Goal: Information Seeking & Learning: Learn about a topic

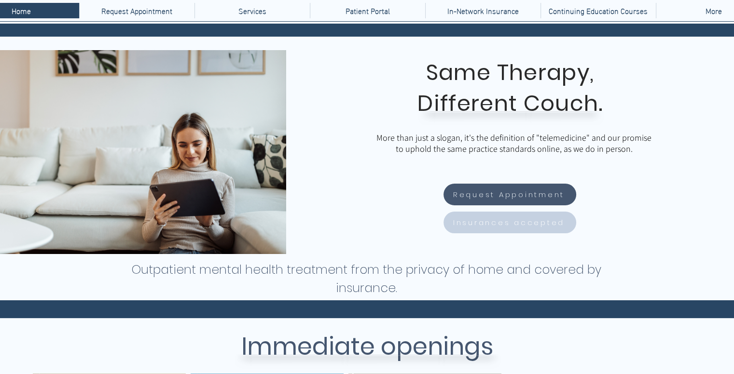
click at [518, 214] on span "Insurances accepted" at bounding box center [510, 222] width 130 height 19
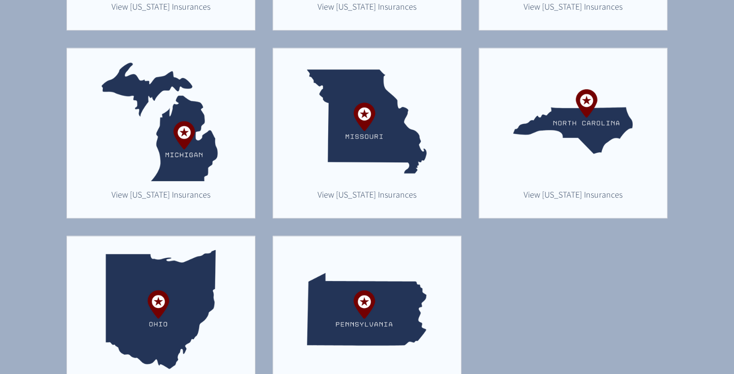
scroll to position [627, 0]
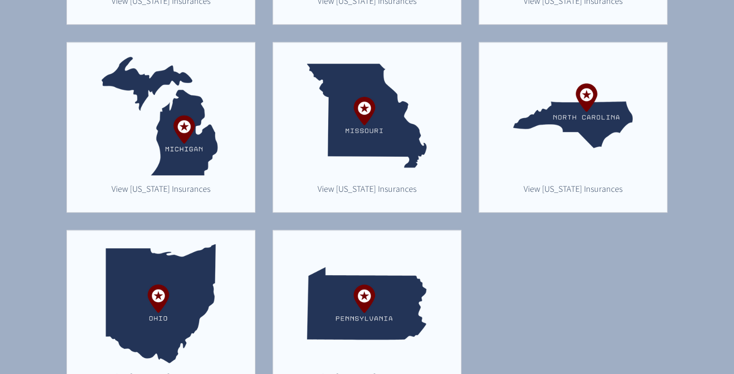
click at [202, 153] on img "main content" at bounding box center [161, 116] width 120 height 120
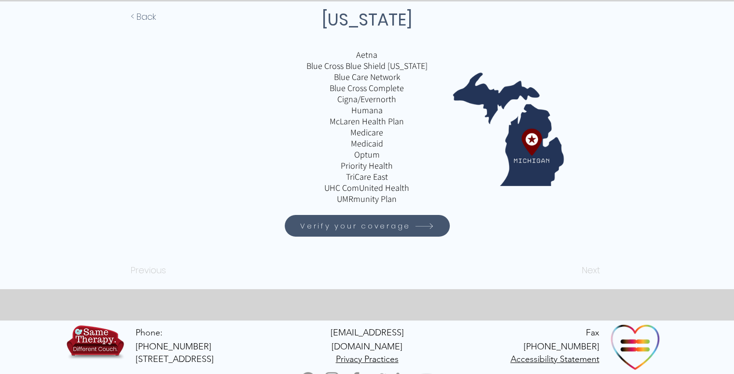
scroll to position [138, 0]
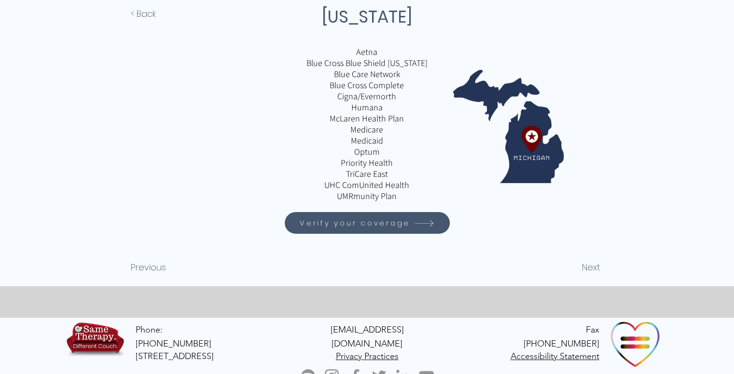
click at [391, 222] on span "Verify your coverage" at bounding box center [355, 223] width 110 height 11
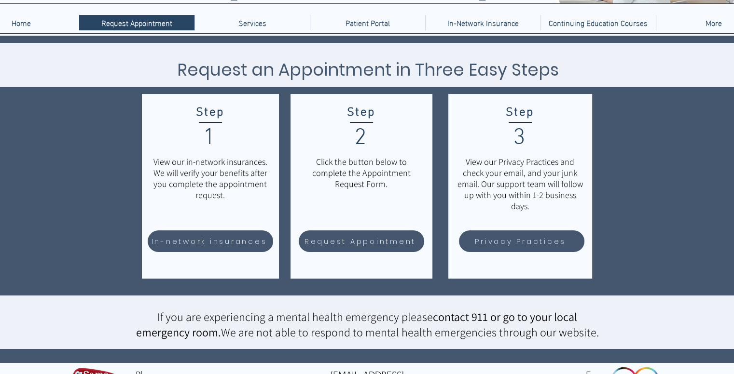
scroll to position [96, 0]
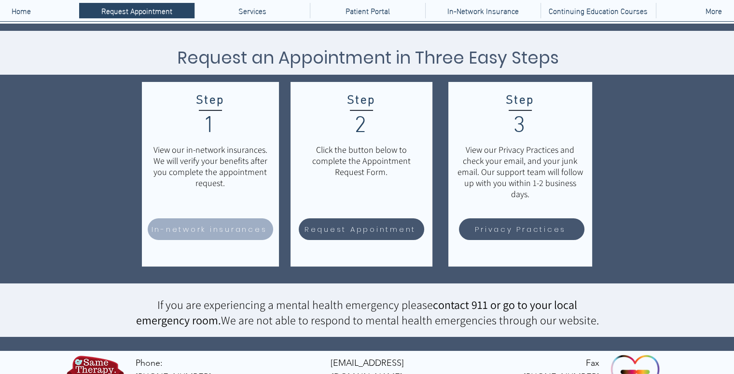
click at [229, 229] on span "In-network insurances" at bounding box center [209, 229] width 116 height 11
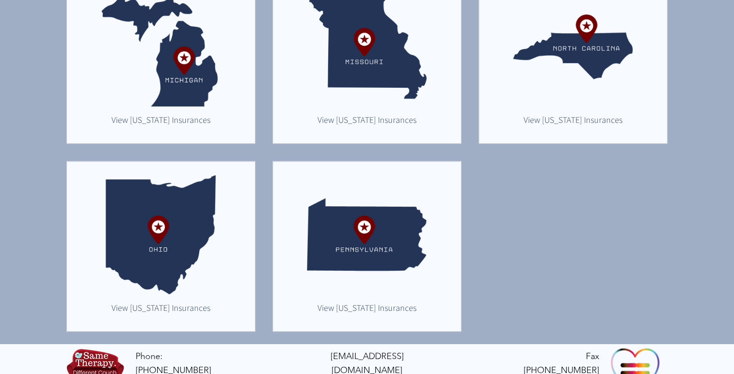
scroll to position [673, 0]
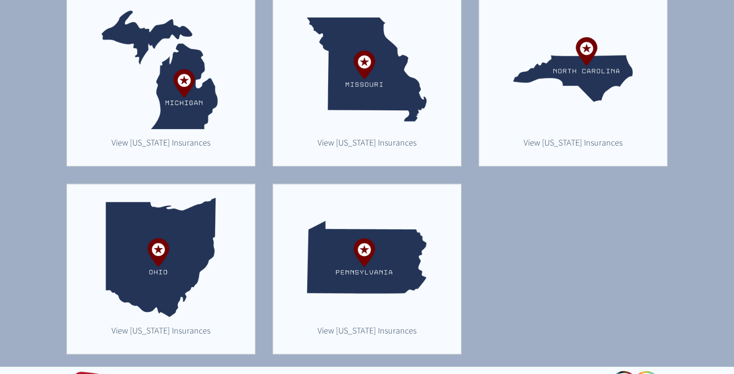
click at [168, 114] on img "main content" at bounding box center [161, 70] width 120 height 120
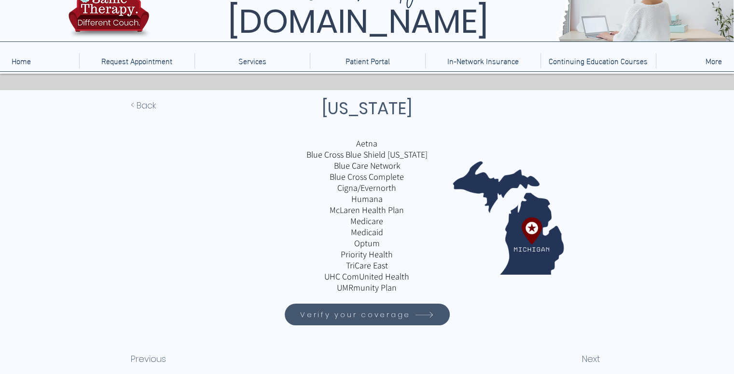
scroll to position [138, 0]
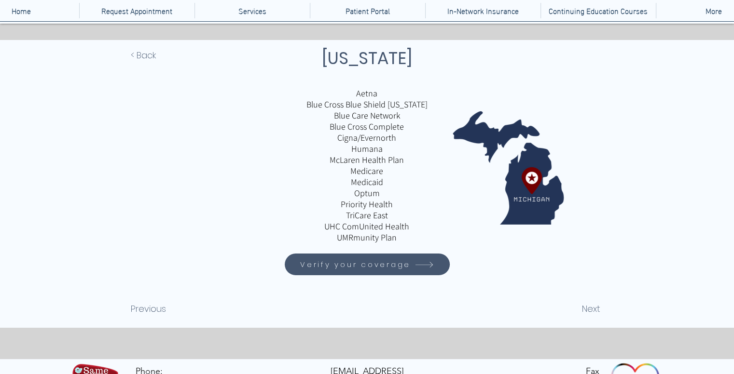
scroll to position [138, 0]
